Goal: Information Seeking & Learning: Learn about a topic

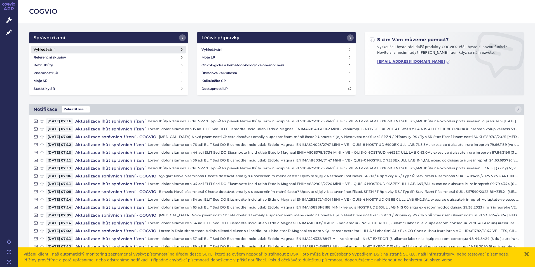
click at [51, 49] on h4 "Vyhledávání" at bounding box center [44, 50] width 21 height 6
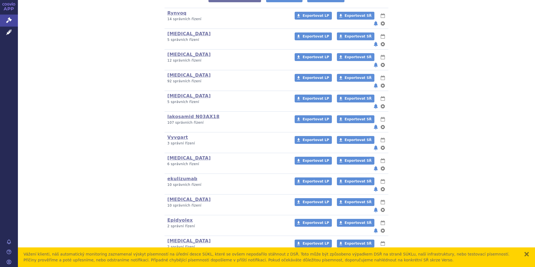
scroll to position [168, 0]
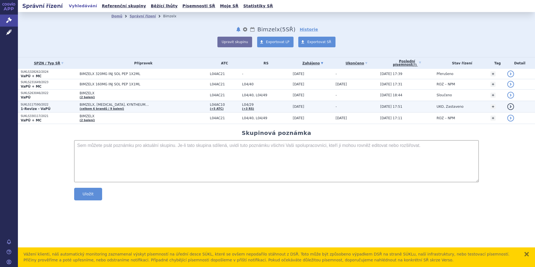
click at [34, 106] on p "SUKLS117590/2022" at bounding box center [49, 105] width 56 height 4
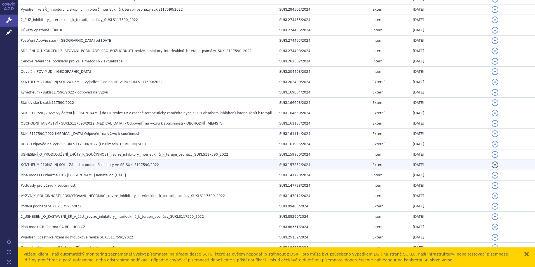
scroll to position [308, 0]
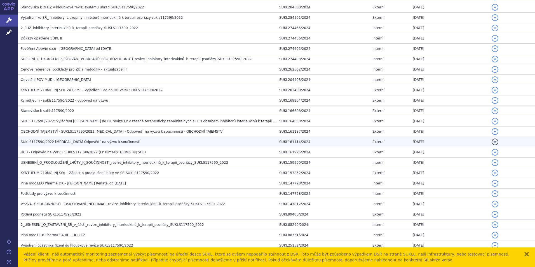
click at [70, 142] on span "SUKLS117590/2022 [MEDICAL_DATA] Odpovědˇ na výzvu k součinnosti" at bounding box center [81, 142] width 120 height 4
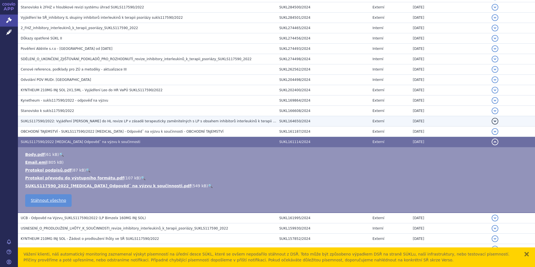
click at [116, 120] on span "SUKLS117590/2022: Vyjádření [PERSON_NAME] do HL revize LP v zásadě terapeuticky…" at bounding box center [154, 121] width 267 height 4
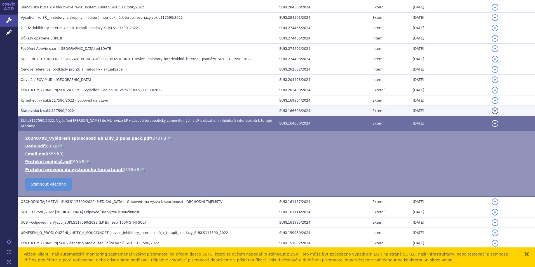
scroll to position [280, 0]
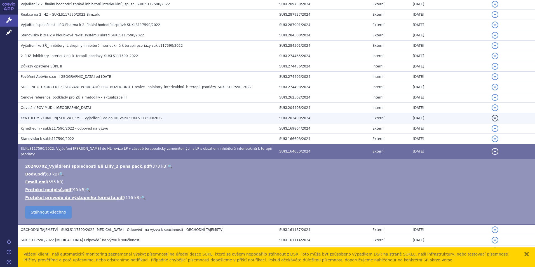
click at [95, 118] on span "KYNTHEUM 210MG INJ SOL 2X1,5ML - Vyjádření Leo do HR VaPÚ SUKLS117590/2022" at bounding box center [92, 118] width 142 height 4
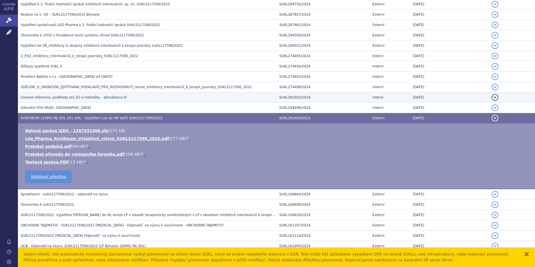
click at [103, 99] on span "Cenové reference, podklady pro ZÚ a metodiky - aktualizace III" at bounding box center [74, 97] width 106 height 4
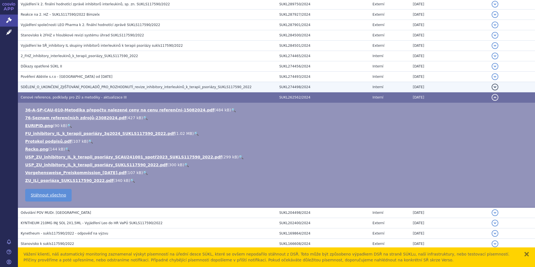
click at [104, 88] on span "SDĚLENÍ_O_UKONČENÍ_ZJIŠŤOVÁNÍ_PODKLADŮ_PRO_ROZHODNUTÍ_revize_inhibitory_interle…" at bounding box center [136, 87] width 231 height 4
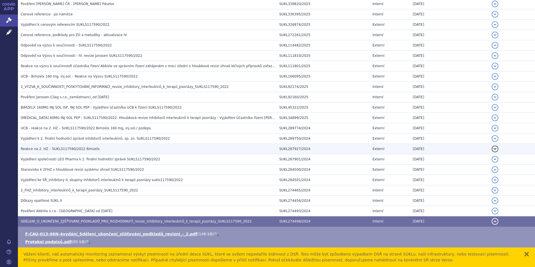
scroll to position [56, 0]
